Goal: Task Accomplishment & Management: Manage account settings

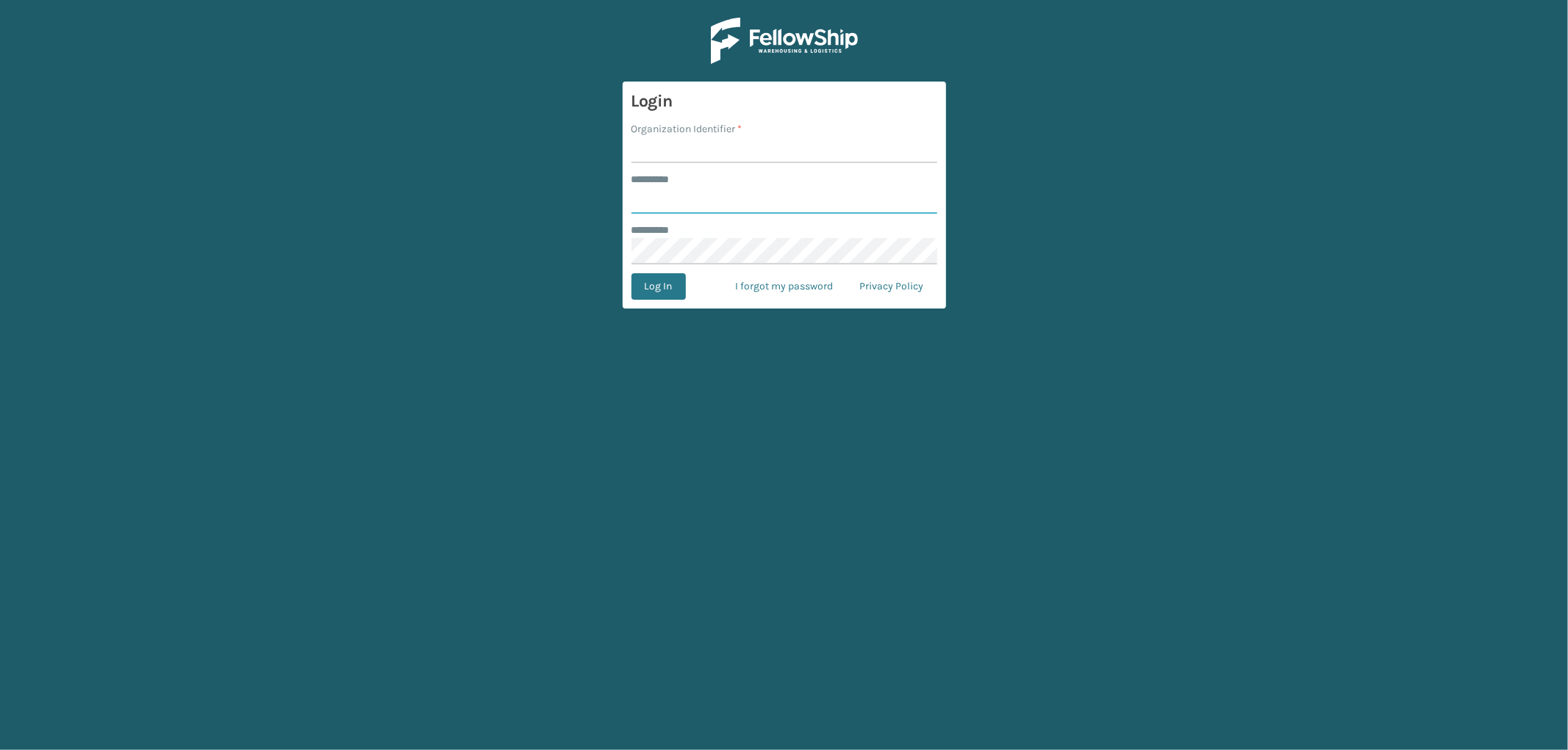
type input "*********"
click at [729, 159] on input "Organization Identifier *" at bounding box center [784, 149] width 306 height 27
type input "SleepGeekz"
click at [651, 285] on button "Log In" at bounding box center [658, 286] width 54 height 27
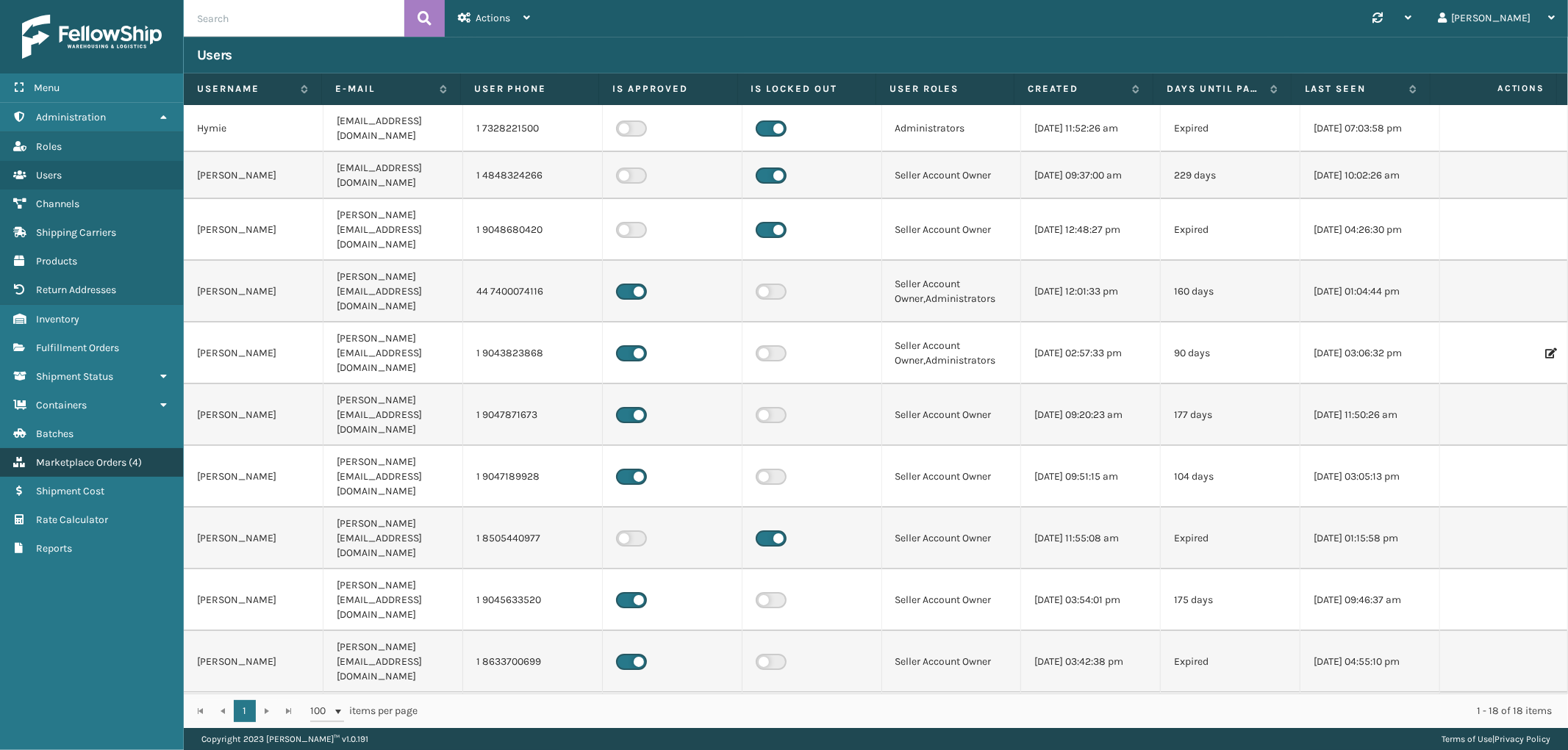
click at [131, 456] on span "( 4 )" at bounding box center [135, 462] width 13 height 12
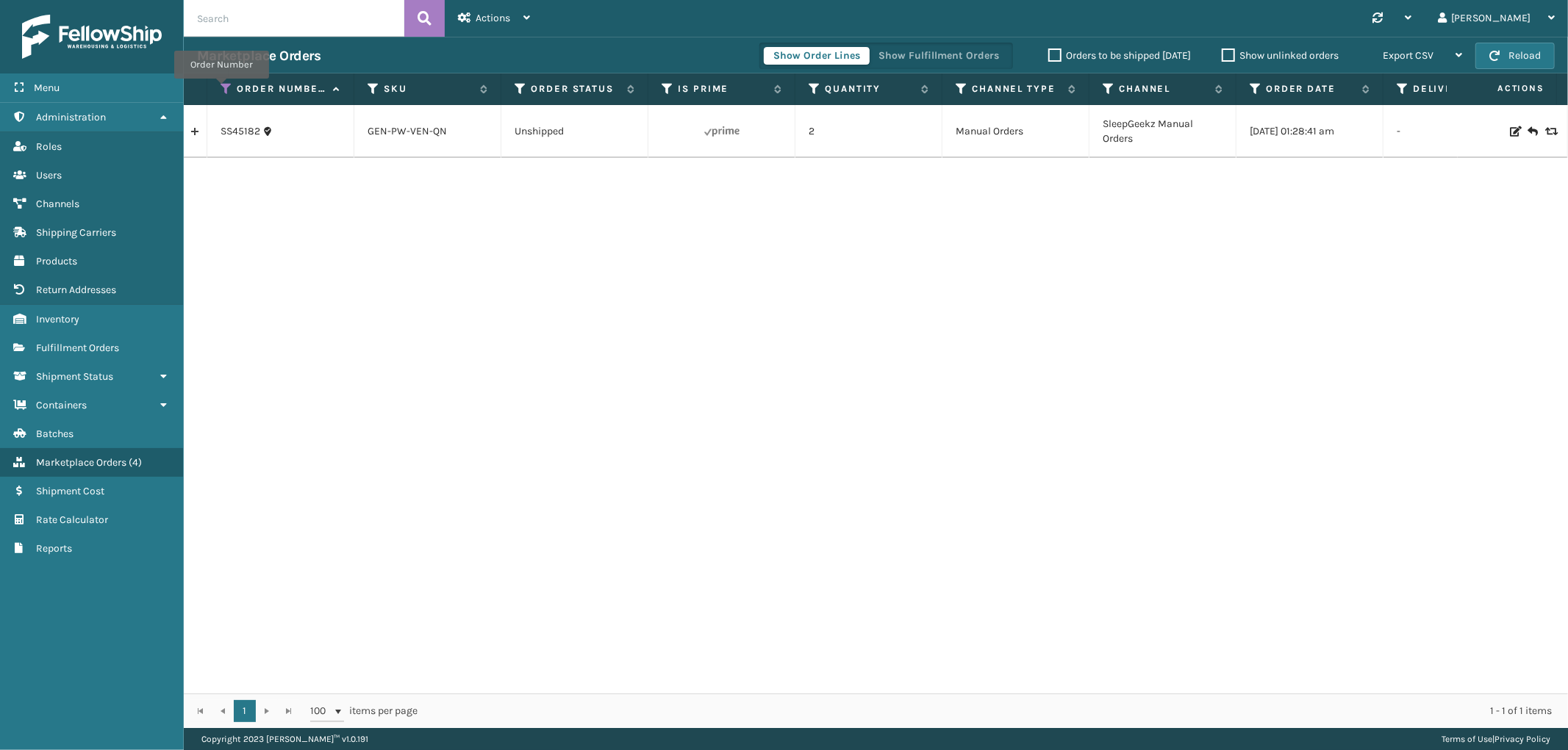
click at [221, 89] on icon at bounding box center [226, 88] width 12 height 13
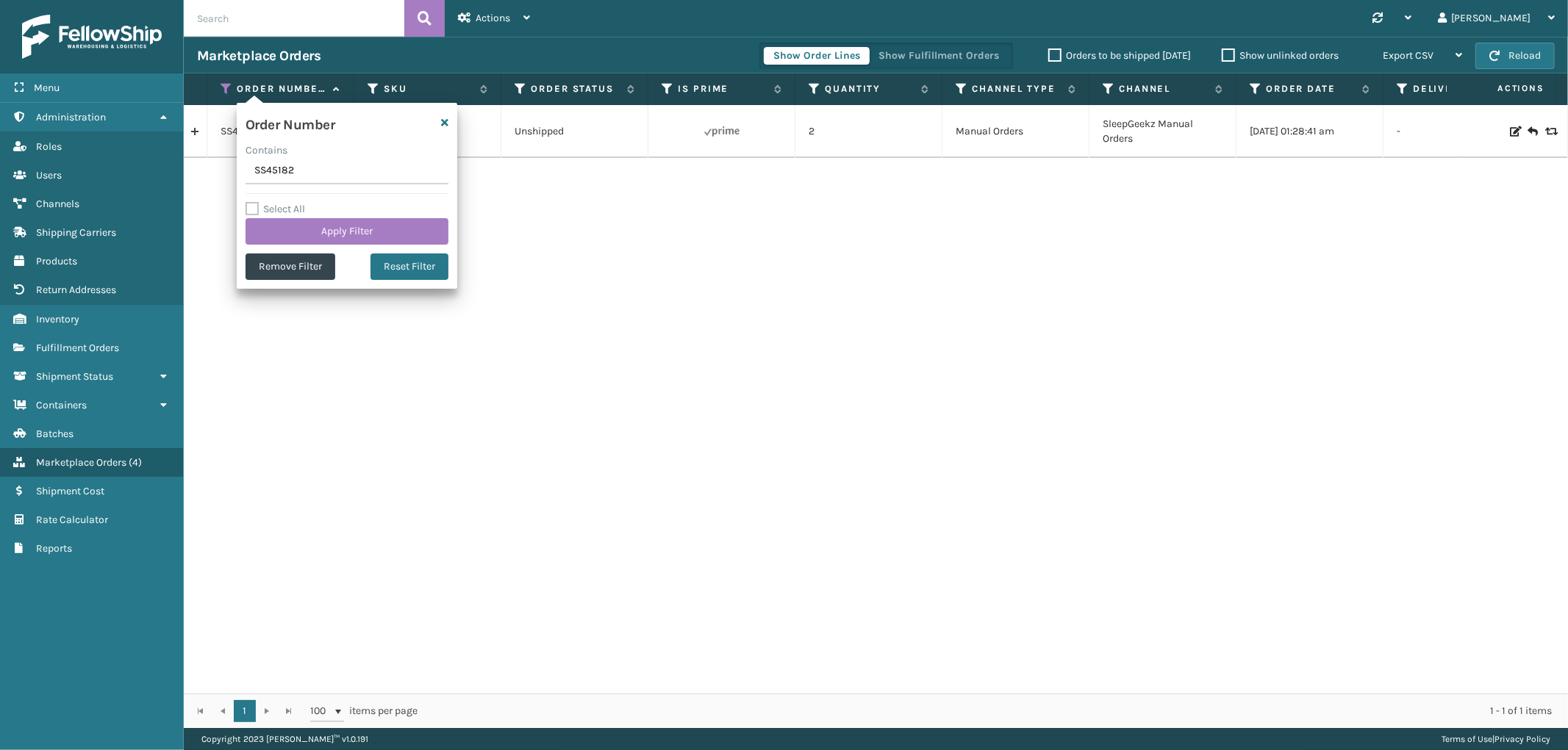
click at [265, 173] on input "SS45182" at bounding box center [347, 171] width 203 height 27
type input "SS45190"
click at [282, 243] on button "Apply Filter" at bounding box center [347, 232] width 203 height 27
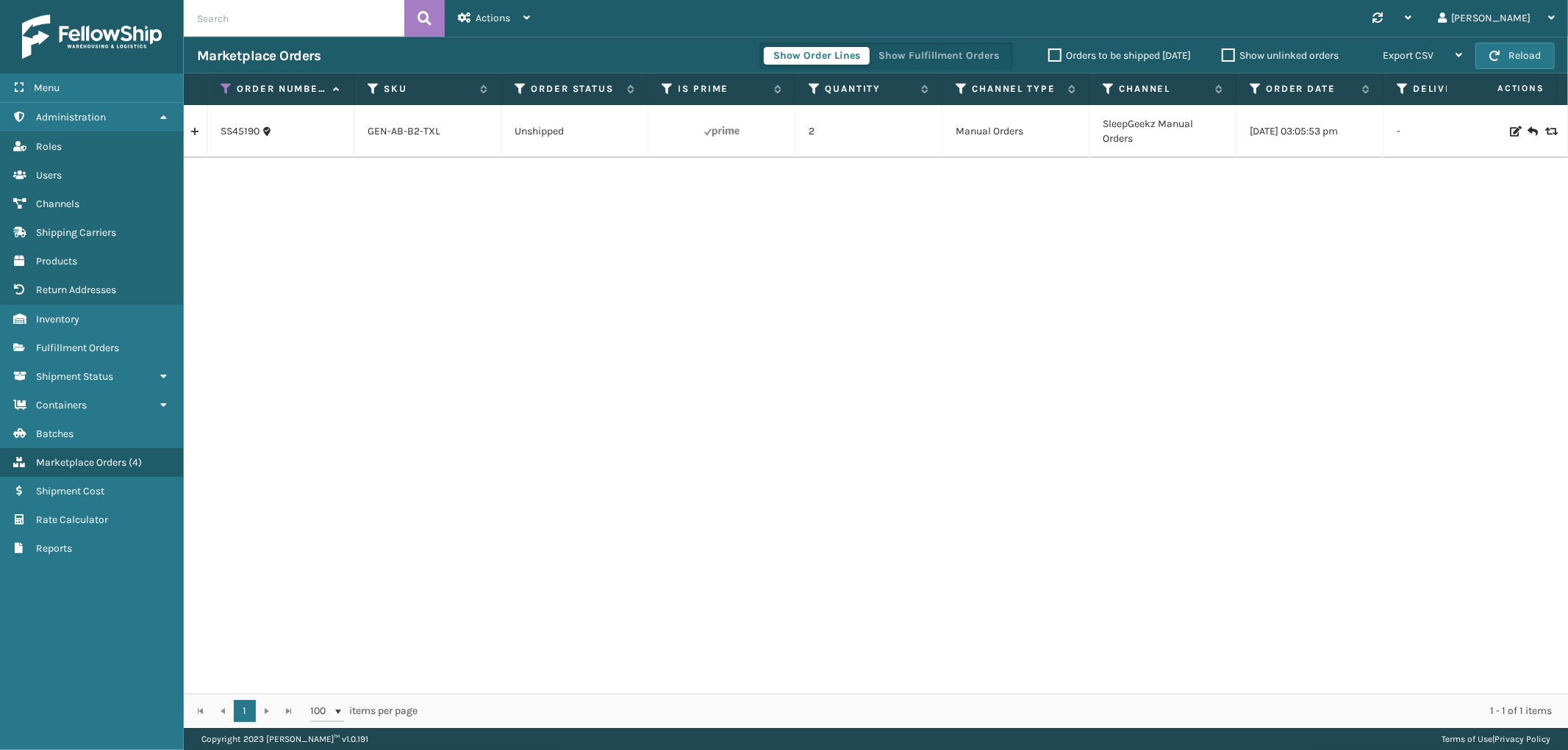
click at [192, 137] on link at bounding box center [195, 131] width 22 height 23
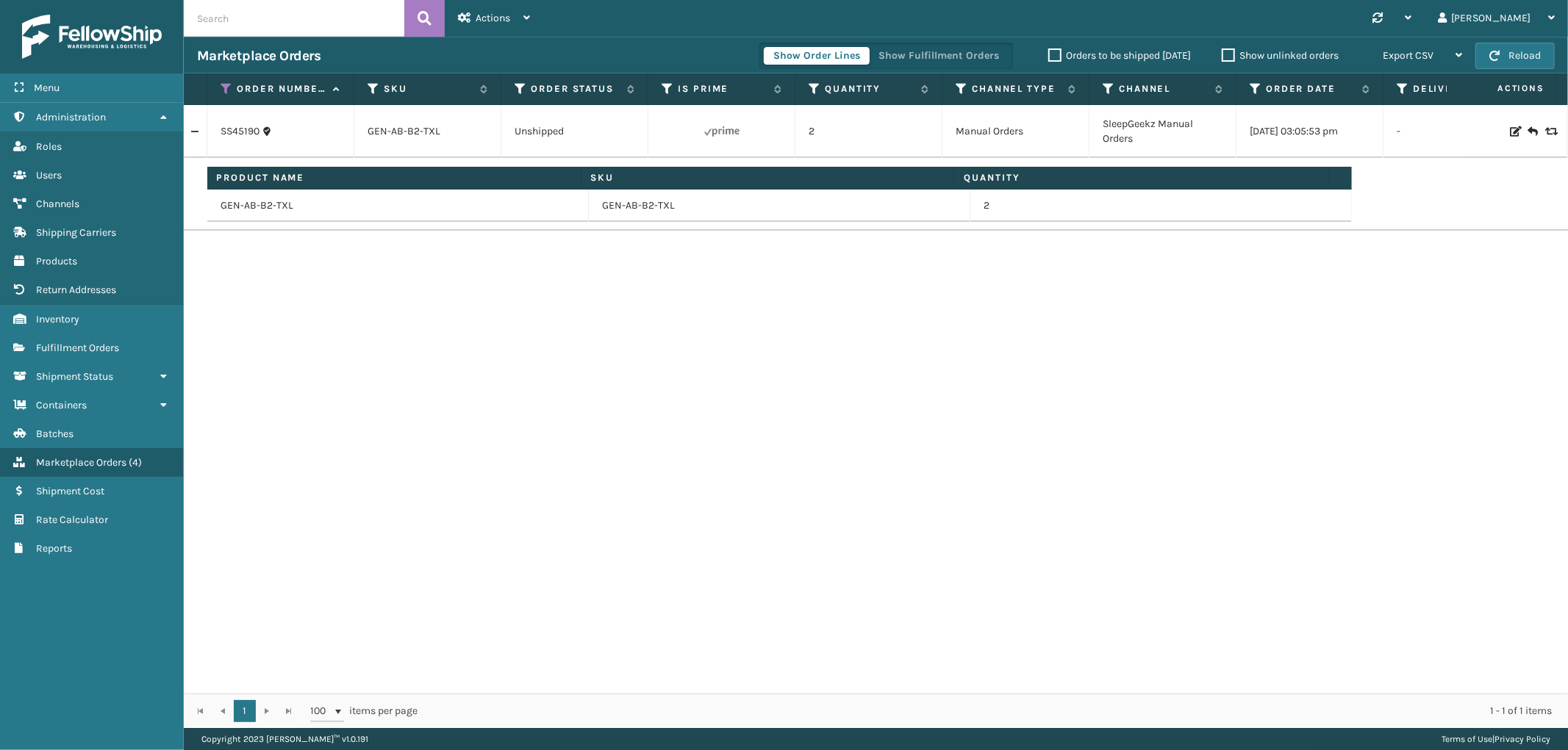
click at [1502, 123] on td at bounding box center [1513, 131] width 111 height 53
click at [1510, 130] on icon at bounding box center [1514, 131] width 9 height 10
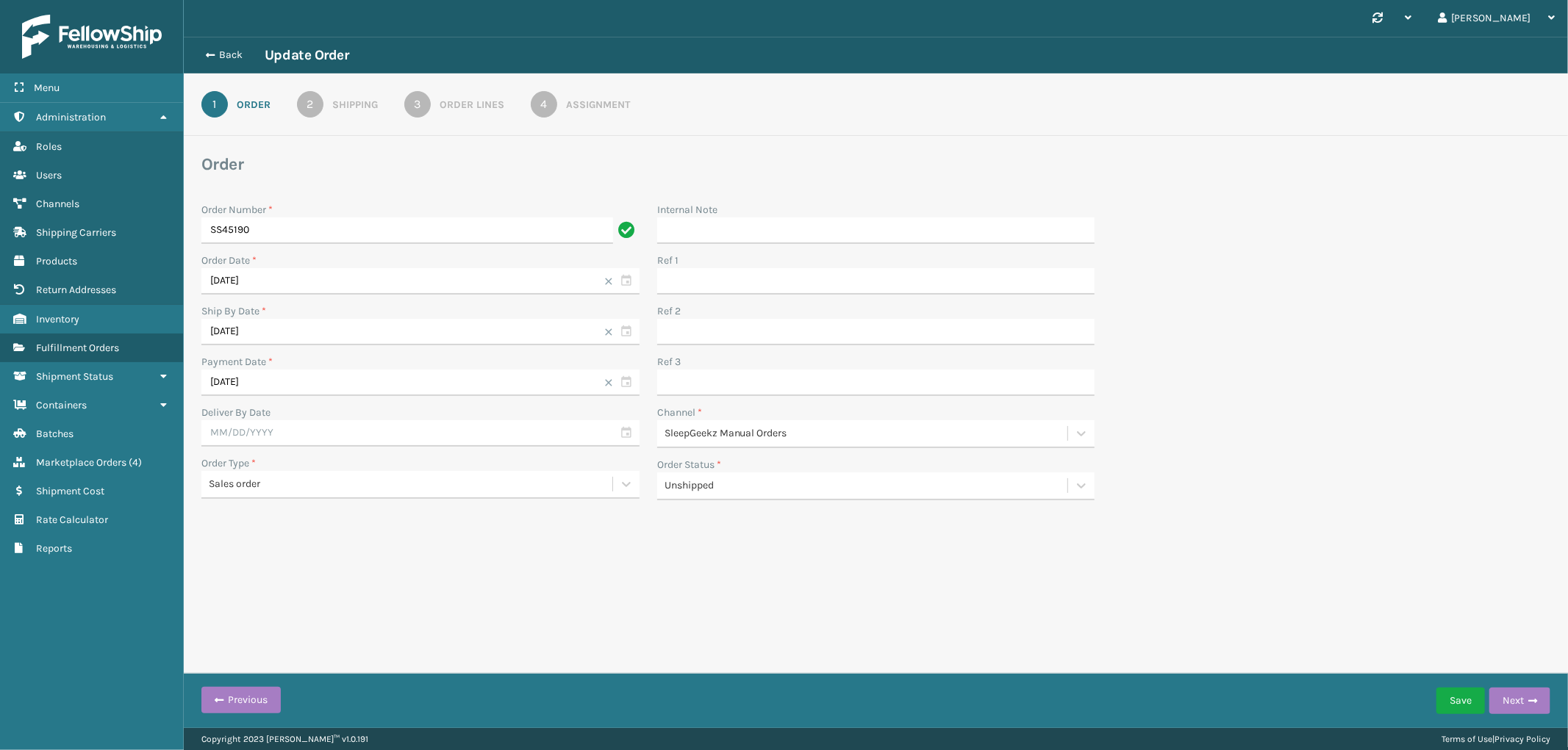
click at [474, 97] on div "Order Lines" at bounding box center [472, 105] width 65 height 16
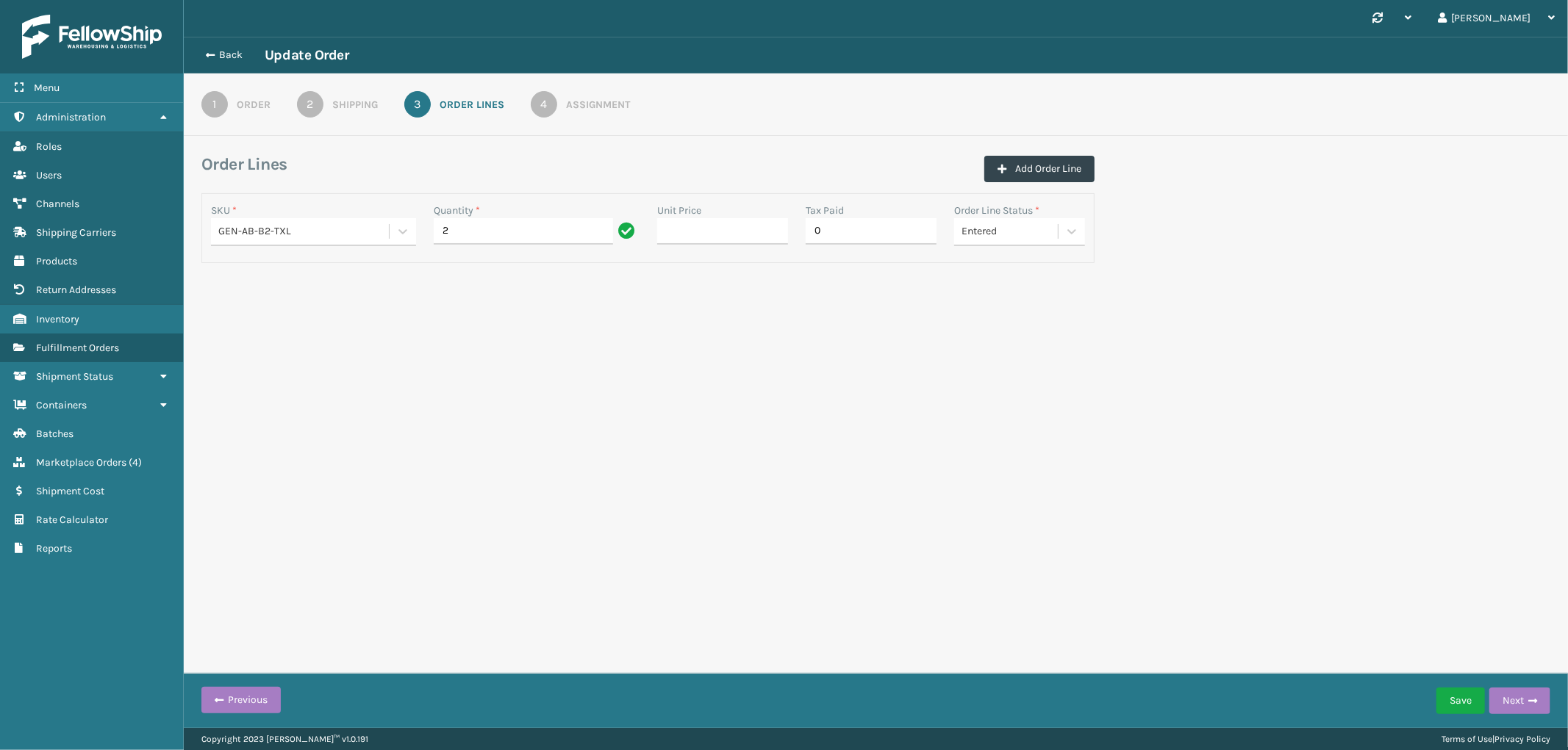
click at [589, 105] on div "Assignment" at bounding box center [598, 105] width 64 height 16
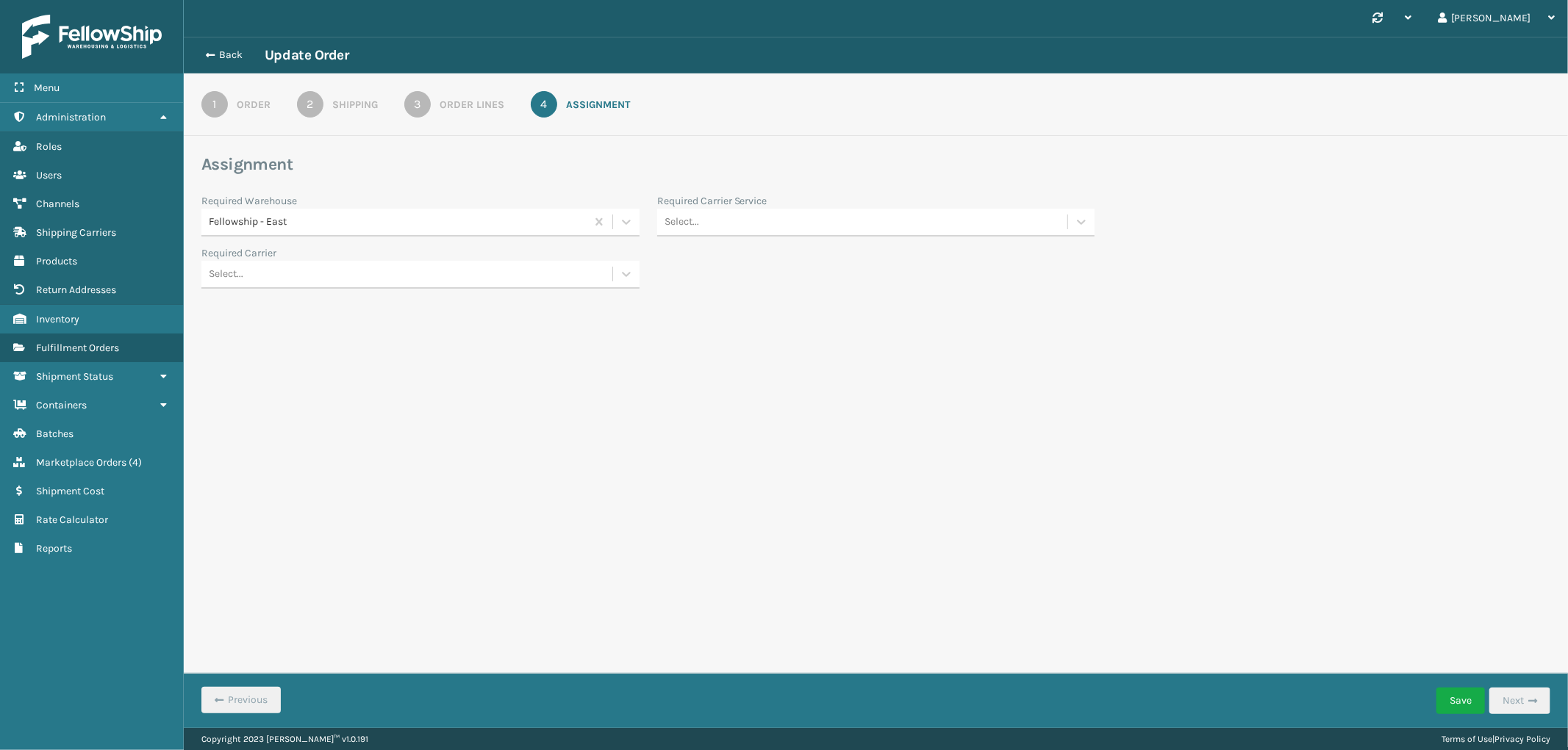
click at [430, 228] on div "Fellowship - East" at bounding box center [398, 222] width 379 height 16
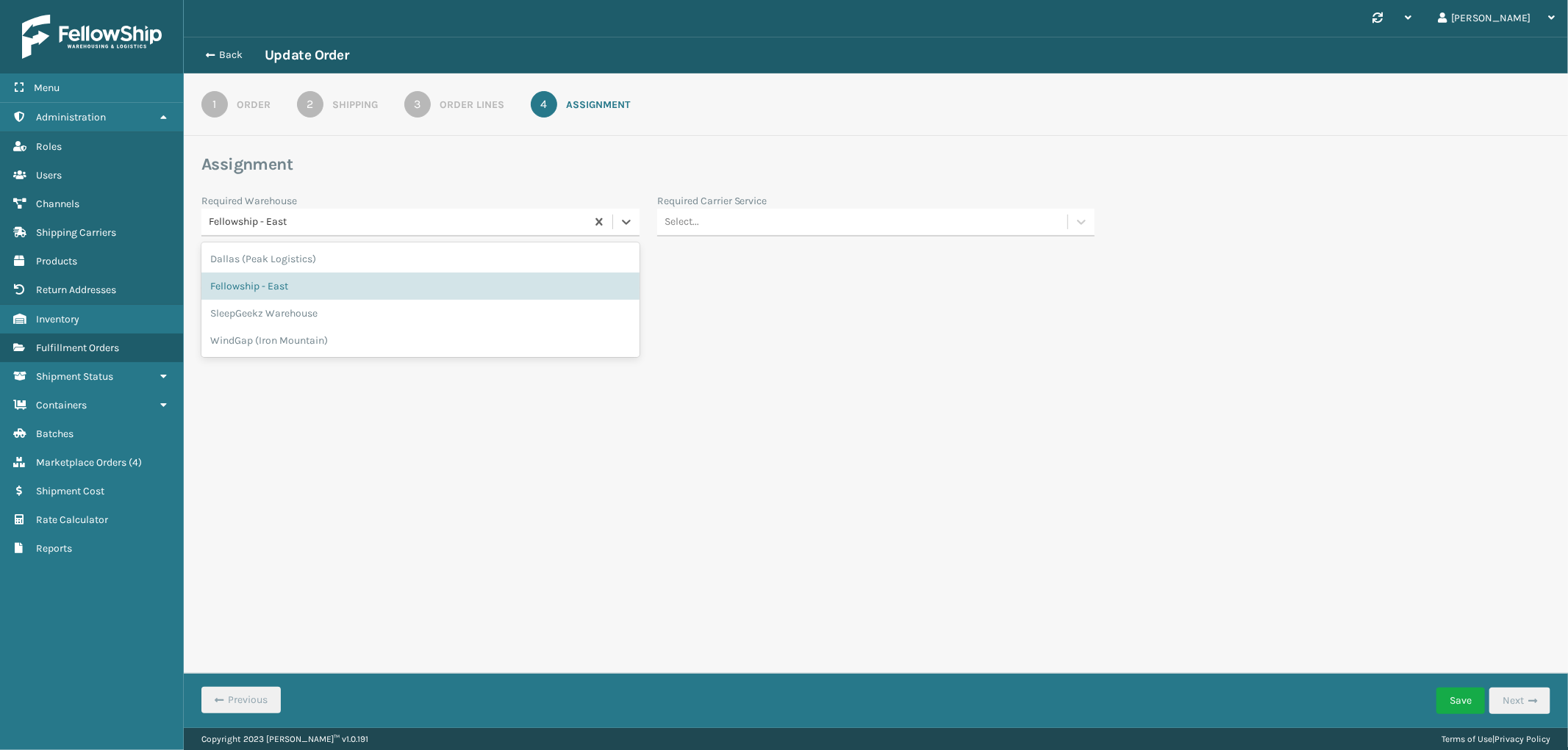
click at [430, 228] on div "Fellowship - East" at bounding box center [398, 222] width 379 height 16
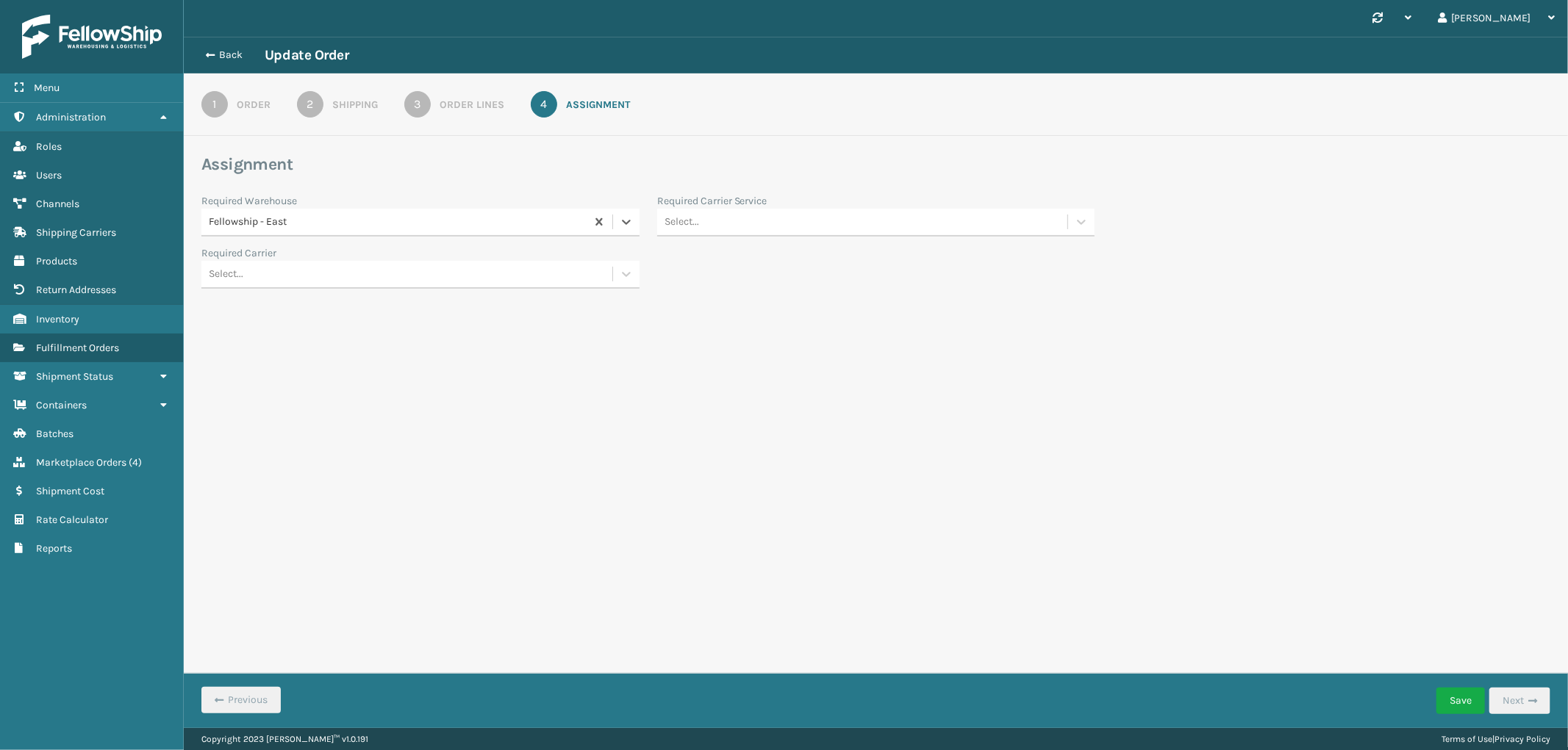
click at [857, 235] on div "Select..." at bounding box center [876, 222] width 438 height 28
click at [774, 390] on div "FedEx Home Delivery" at bounding box center [876, 394] width 438 height 27
click at [1453, 700] on button "Save" at bounding box center [1461, 701] width 48 height 27
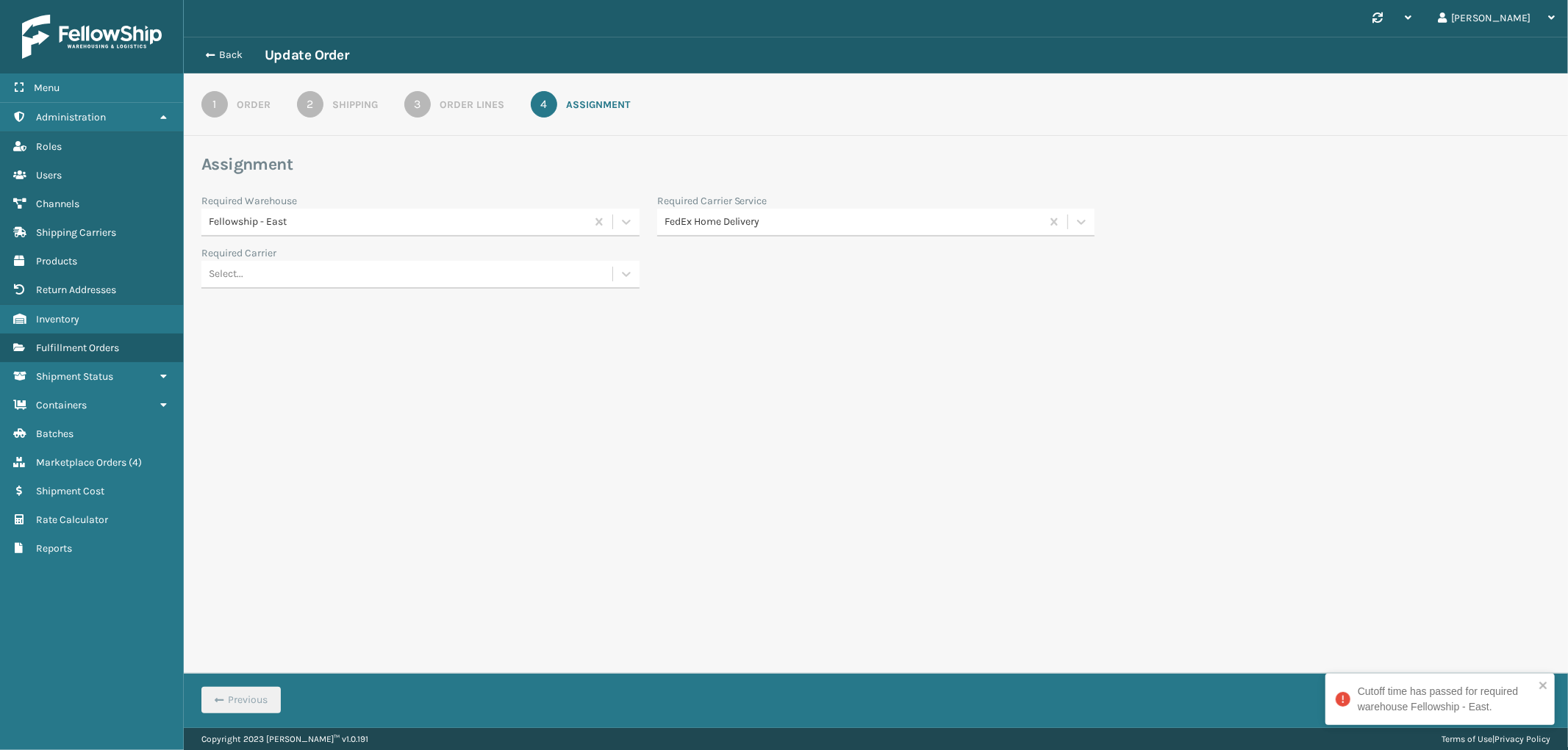
click at [1550, 687] on div "Cutoff time has passed for required warehouse Fellowship - East." at bounding box center [1439, 700] width 229 height 52
click at [1469, 700] on button "Save" at bounding box center [1461, 701] width 48 height 27
click at [1538, 684] on div "Cutoff time has passed for required warehouse Fellowship - East." at bounding box center [1435, 700] width 207 height 40
click at [214, 48] on button "Back" at bounding box center [231, 54] width 67 height 13
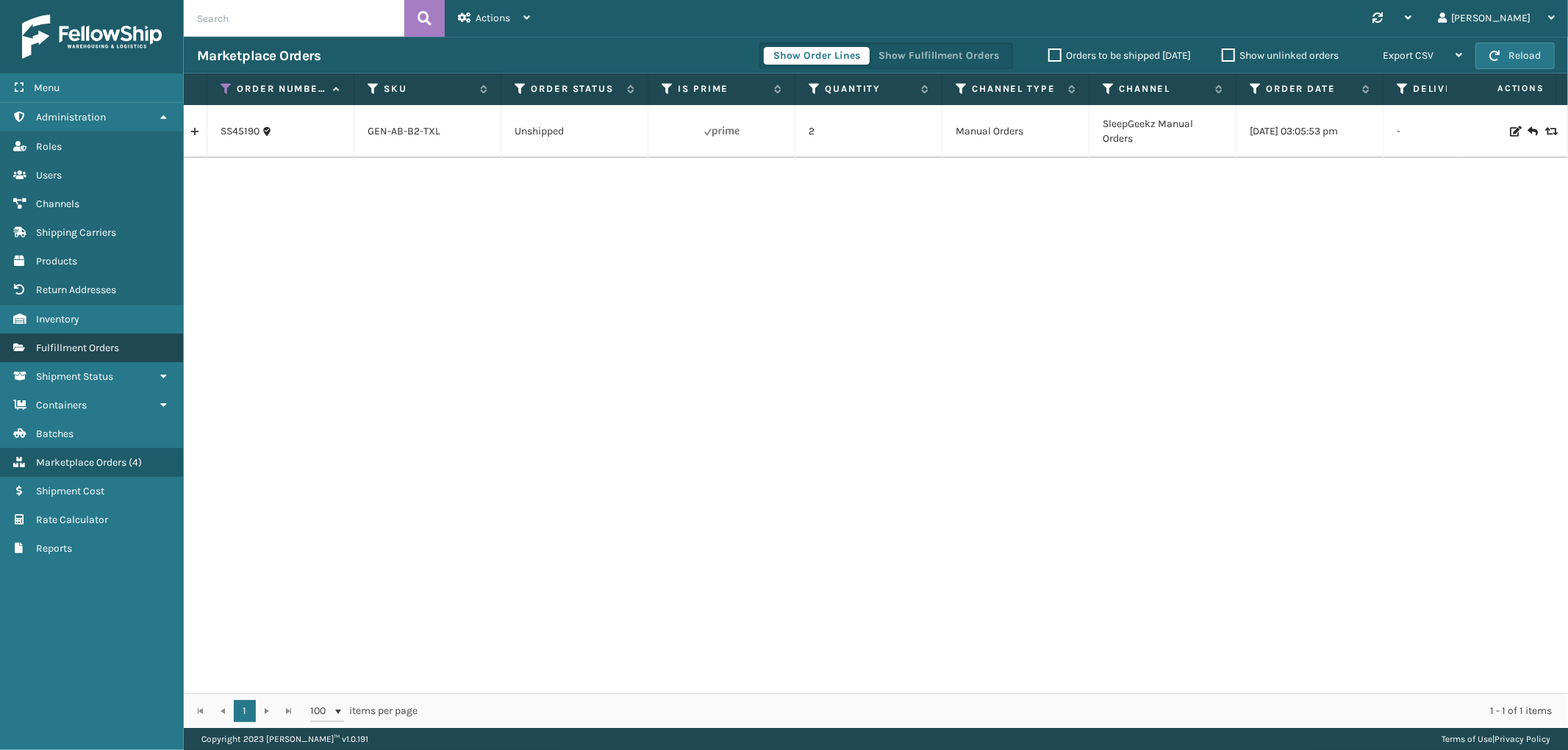
click at [94, 342] on span "Fulfillment Orders" at bounding box center [78, 347] width 83 height 12
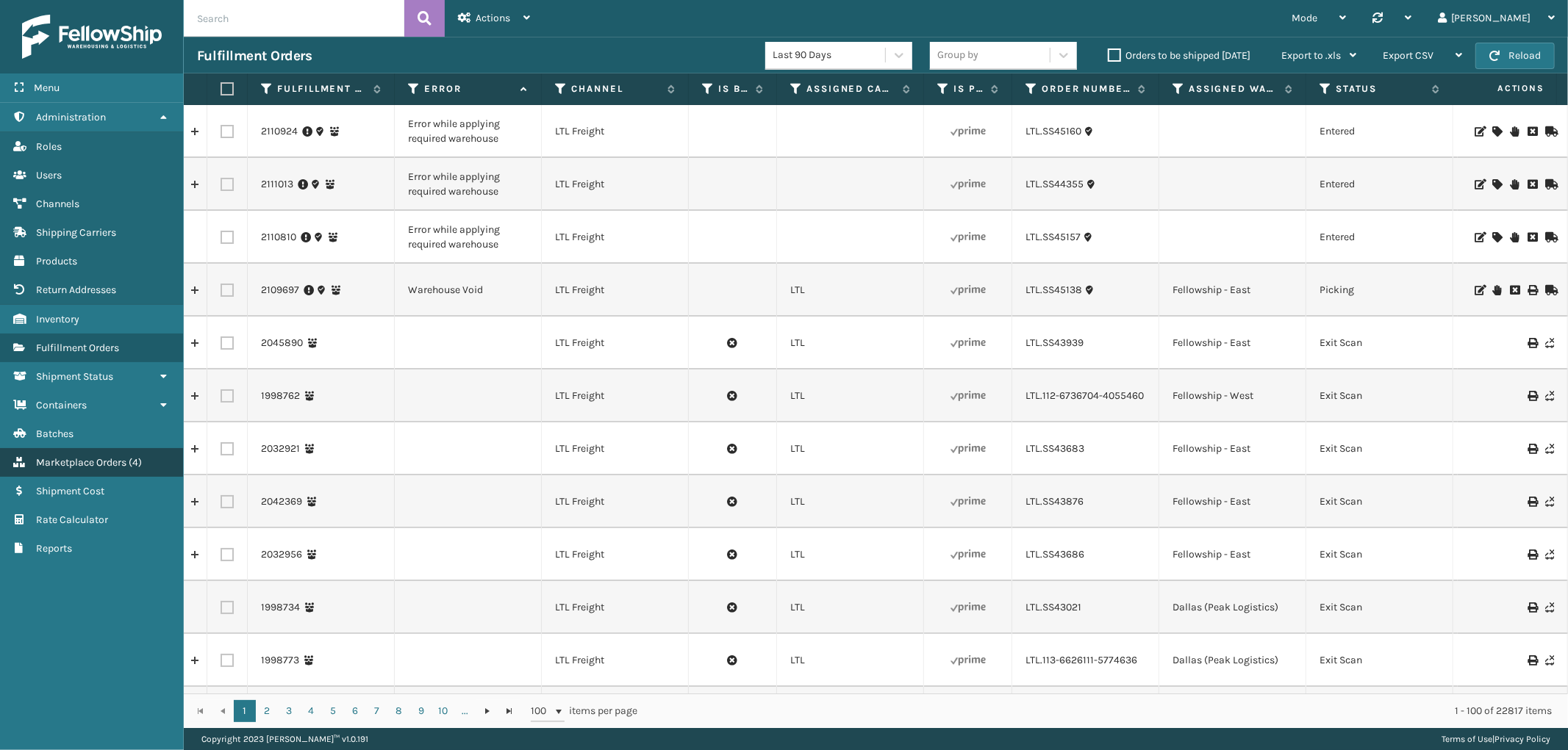
click at [105, 448] on link "Marketplace Orders ( 4 )" at bounding box center [92, 462] width 183 height 29
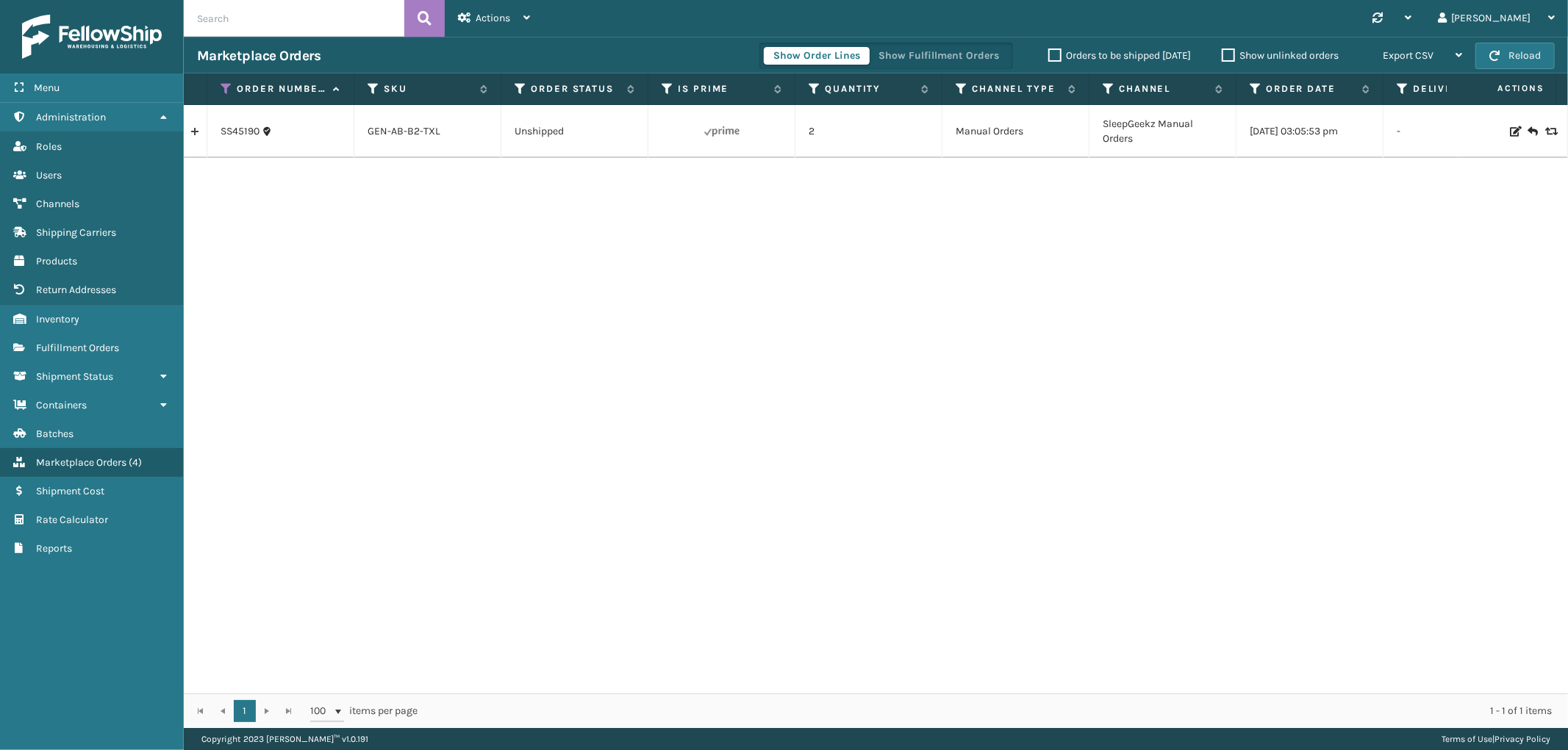
click at [1510, 126] on icon at bounding box center [1514, 131] width 9 height 10
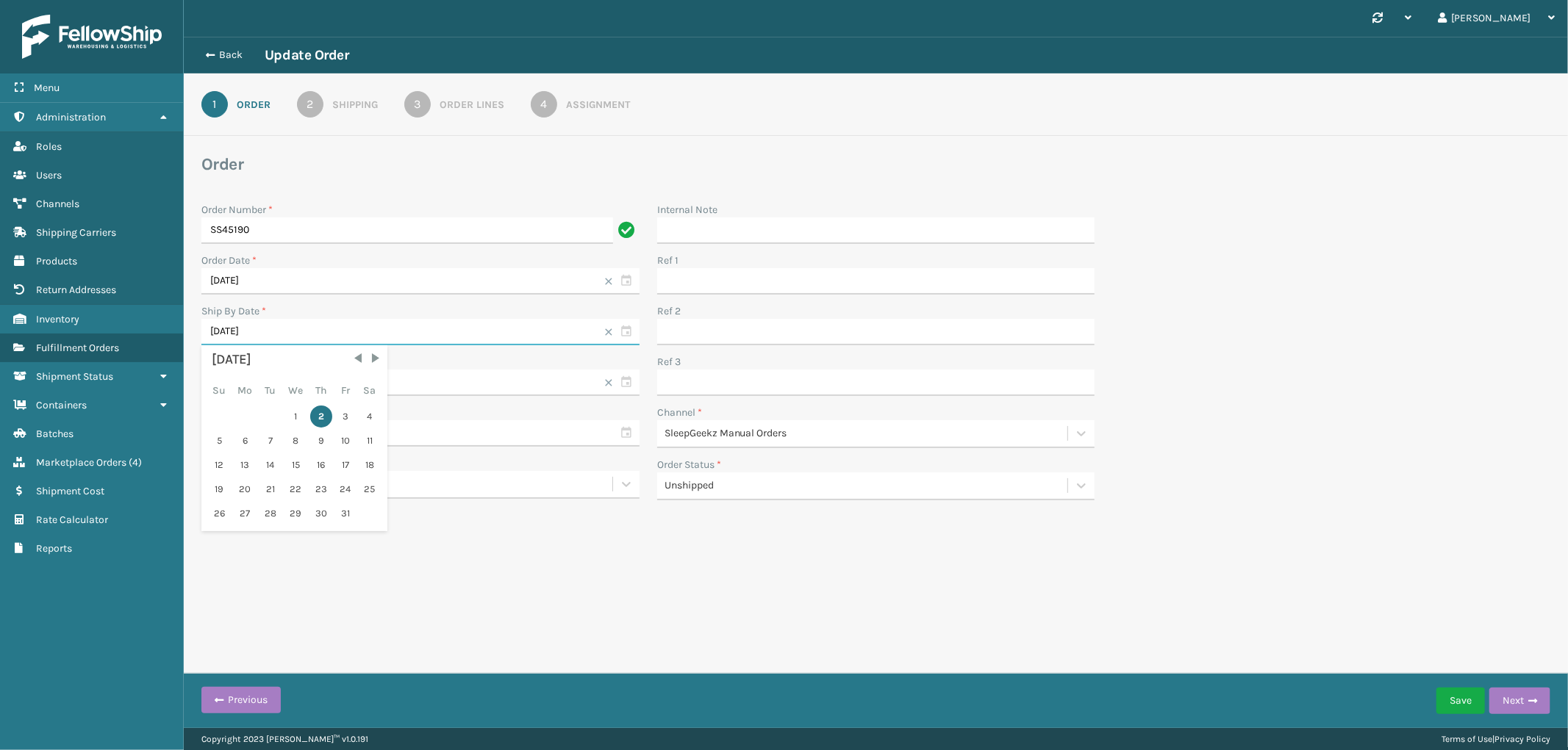
click at [347, 334] on input "[DATE]" at bounding box center [420, 332] width 438 height 27
click at [347, 415] on div "3" at bounding box center [346, 416] width 22 height 22
type input "[DATE]"
click at [619, 98] on div "Assignment" at bounding box center [598, 105] width 64 height 16
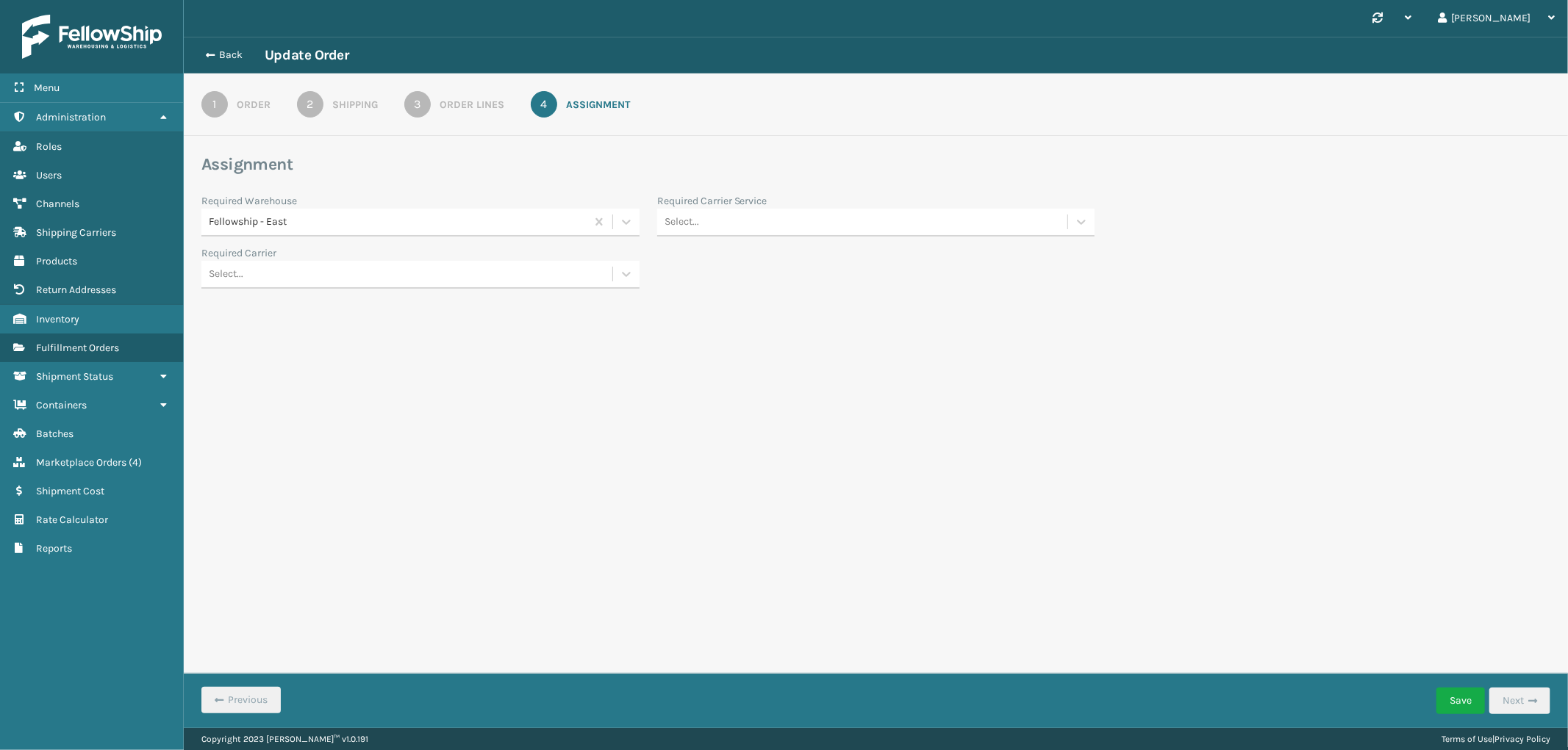
click at [704, 224] on div "Select..." at bounding box center [862, 222] width 411 height 24
click at [758, 303] on div "FedEx Home Delivery" at bounding box center [876, 313] width 438 height 27
click at [1466, 708] on button "Save" at bounding box center [1461, 701] width 48 height 27
